Goal: Task Accomplishment & Management: Use online tool/utility

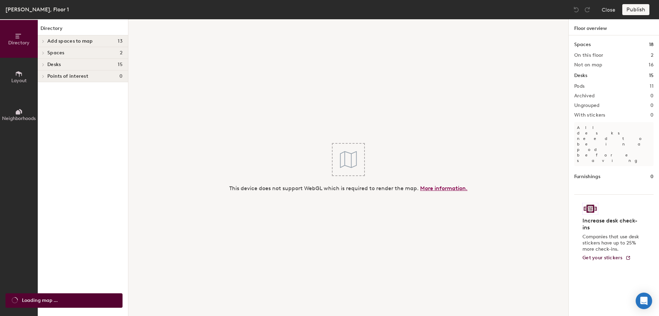
click at [439, 189] on link "More information." at bounding box center [443, 188] width 47 height 7
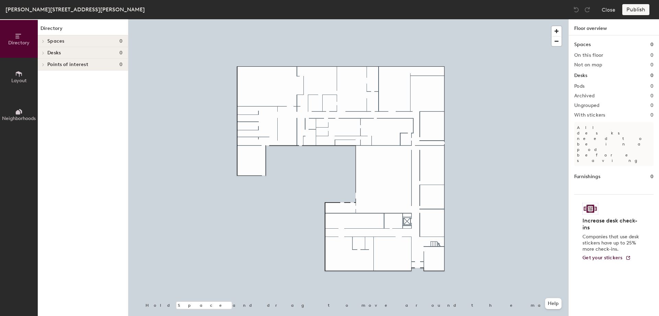
click at [22, 76] on icon at bounding box center [19, 74] width 8 height 8
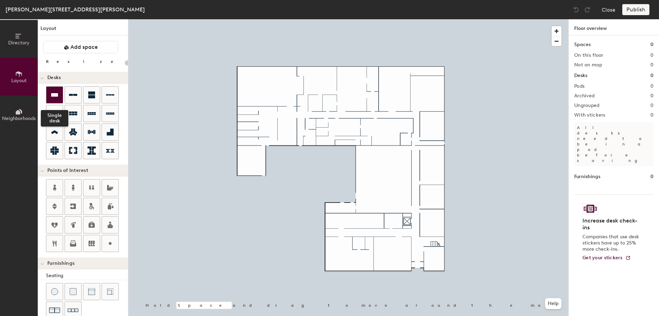
click at [54, 92] on icon at bounding box center [54, 95] width 8 height 8
click at [405, 88] on div "Directory Layout Neighborhoods Layout Add space Resize Desks Points of Interest…" at bounding box center [329, 167] width 659 height 296
type input "100"
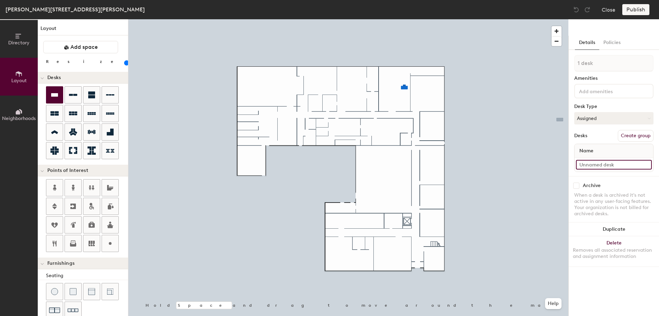
click at [599, 165] on input at bounding box center [614, 165] width 76 height 10
type input "Work Bench A"
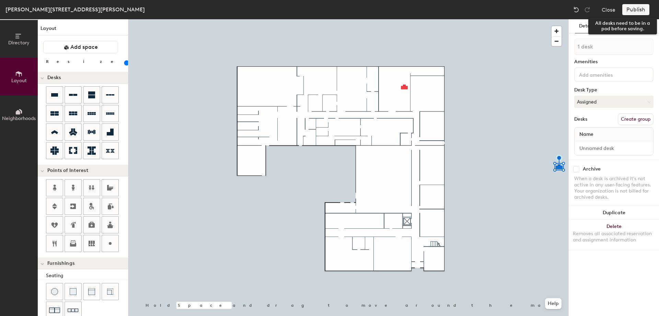
click at [638, 13] on div "Publish" at bounding box center [638, 9] width 31 height 11
click at [638, 9] on div "Publish" at bounding box center [638, 9] width 31 height 11
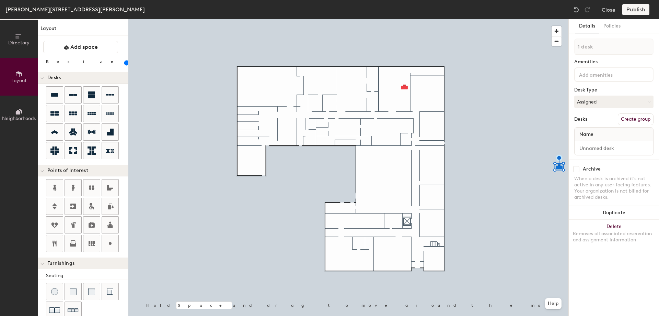
click at [638, 9] on div "Publish" at bounding box center [638, 9] width 31 height 11
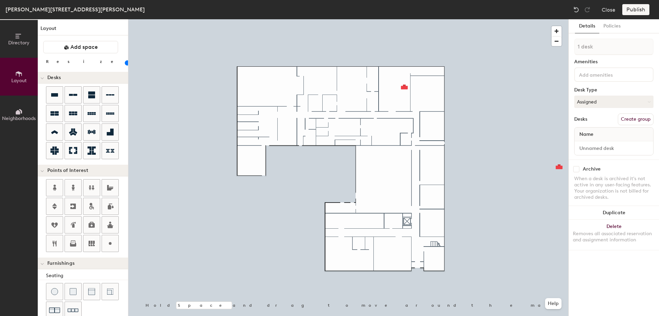
type input "100"
click at [636, 10] on div "Publish" at bounding box center [638, 9] width 31 height 11
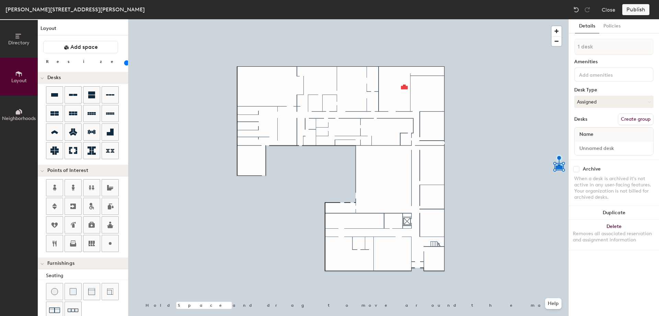
click at [636, 10] on div "Publish" at bounding box center [638, 9] width 31 height 11
